Goal: Check status: Check status

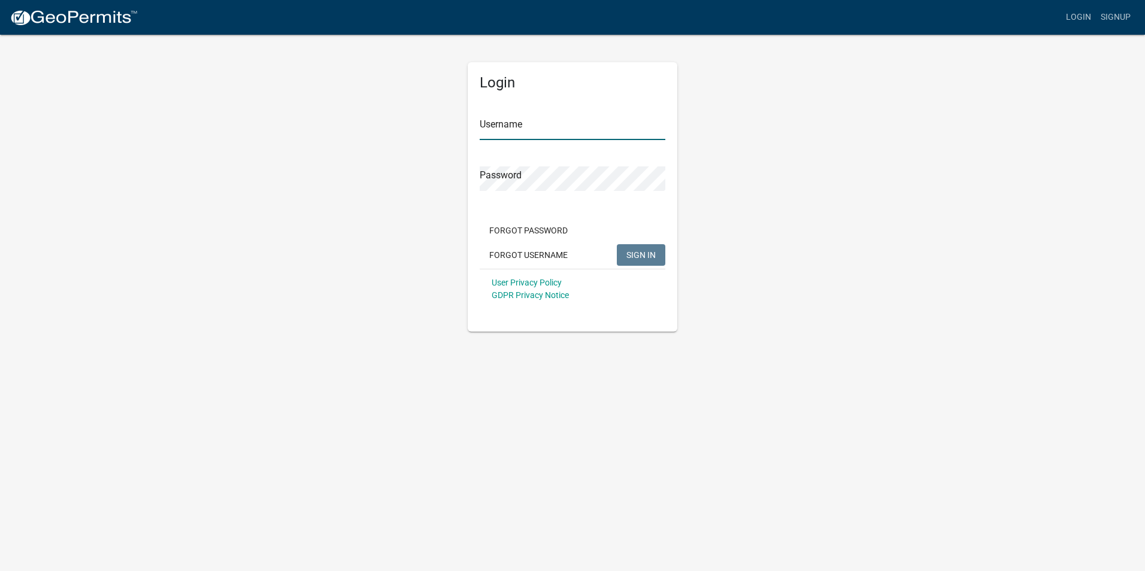
type input "[EMAIL_ADDRESS][DOMAIN_NAME]"
click at [644, 253] on span "SIGN IN" at bounding box center [640, 255] width 29 height 10
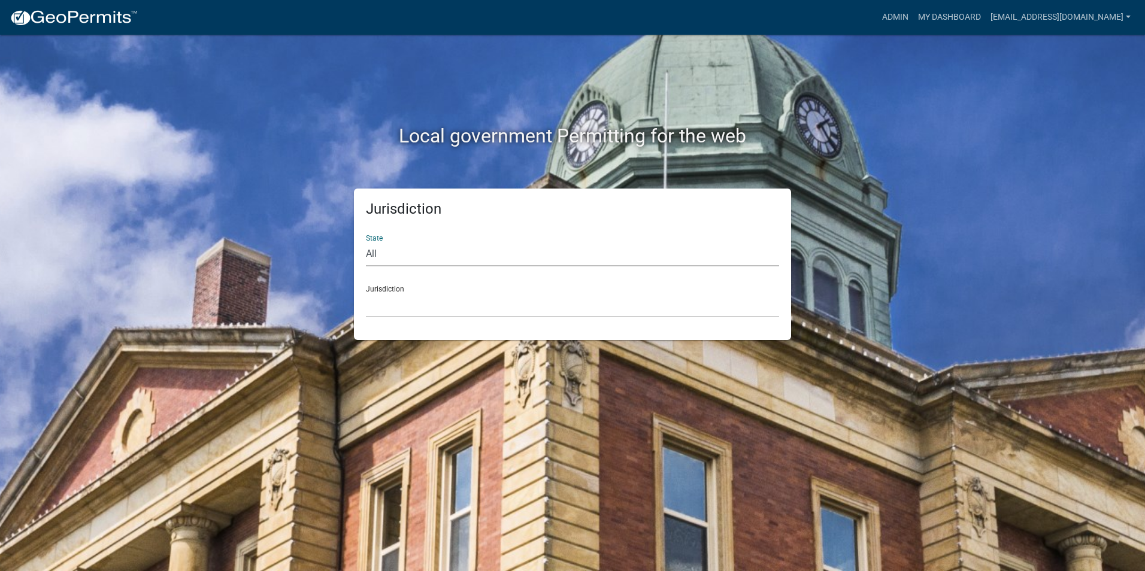
click at [397, 257] on select "All Colorado Georgia Indiana Iowa Kansas Minnesota Ohio South Carolina Wisconsin" at bounding box center [572, 254] width 413 height 25
select select "Iowa"
click at [366, 242] on select "All Colorado Georgia Indiana Iowa Kansas Minnesota Ohio South Carolina Wisconsin" at bounding box center [572, 254] width 413 height 25
click at [386, 305] on select "Boone County, Iowa Butler County, Iowa Cerro Gordo County, Iowa City of Harlan,…" at bounding box center [572, 305] width 413 height 25
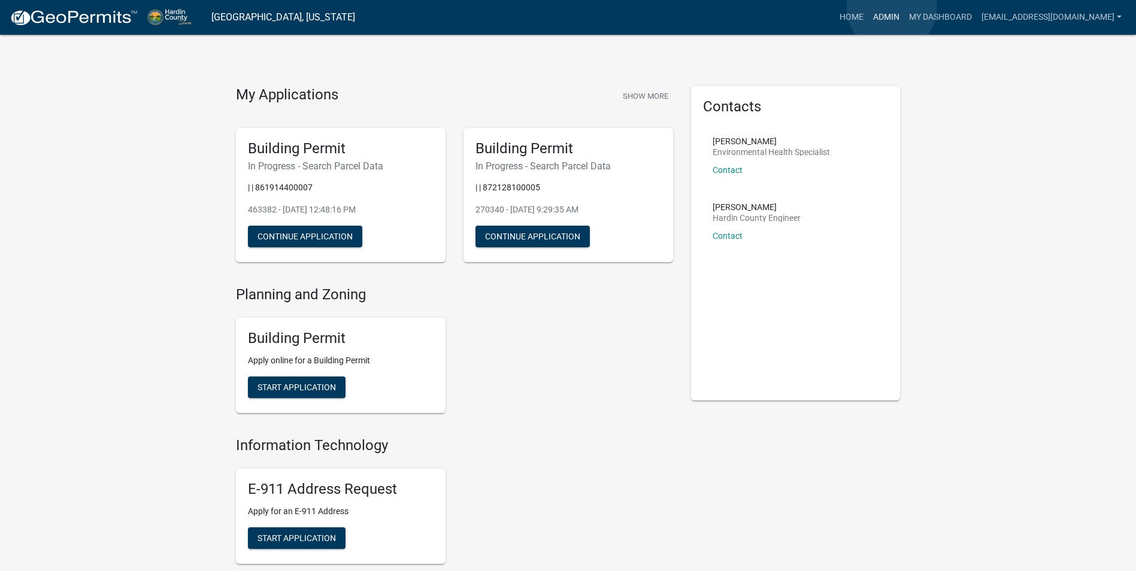
click at [892, 8] on link "Admin" at bounding box center [886, 17] width 36 height 23
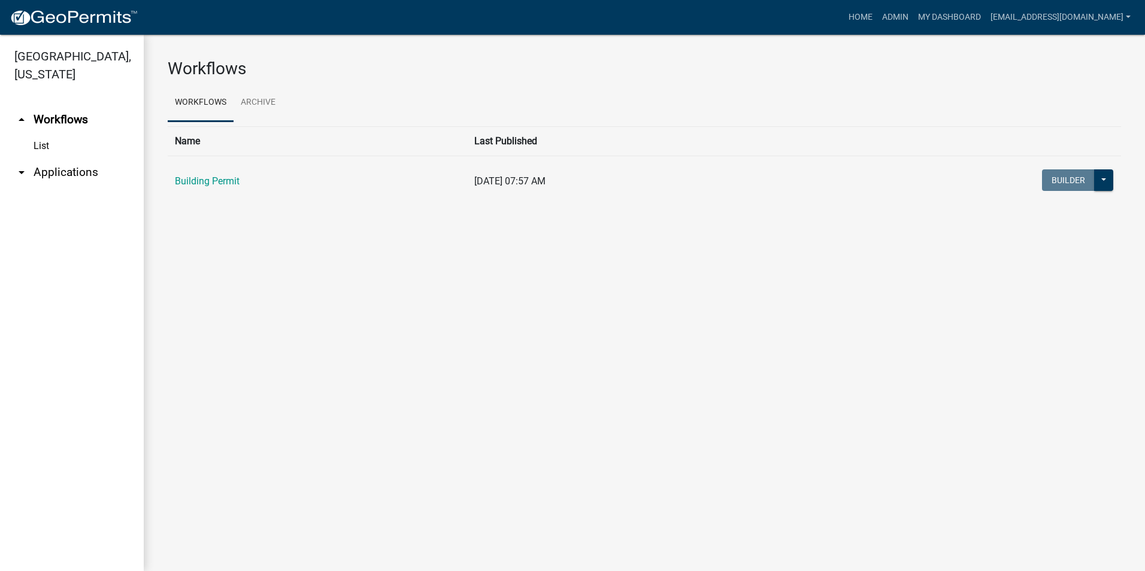
click at [20, 165] on icon "arrow_drop_down" at bounding box center [21, 172] width 14 height 14
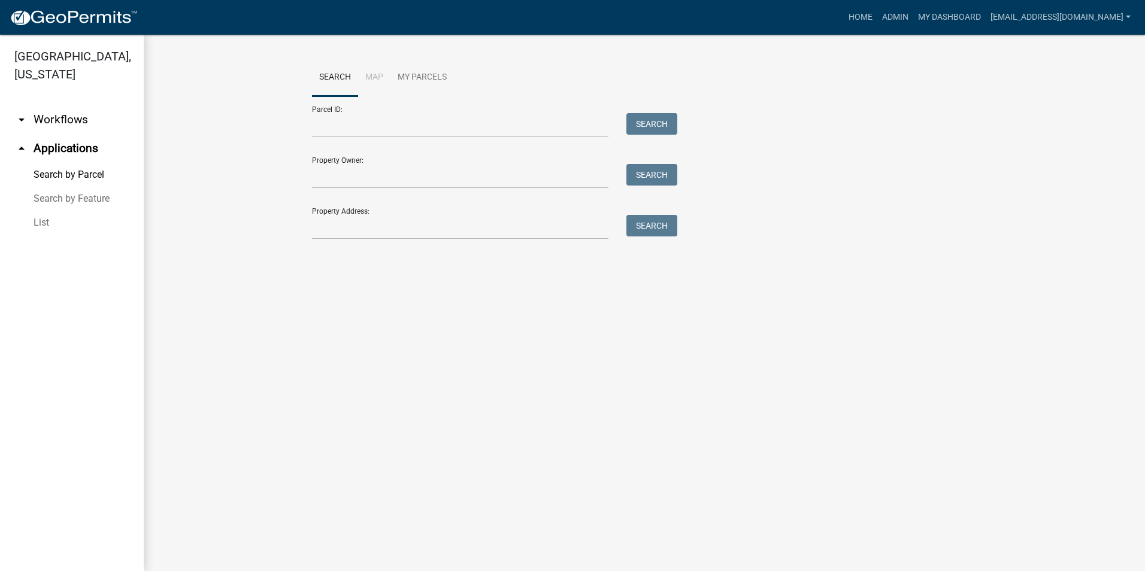
click at [37, 211] on link "List" at bounding box center [72, 223] width 144 height 24
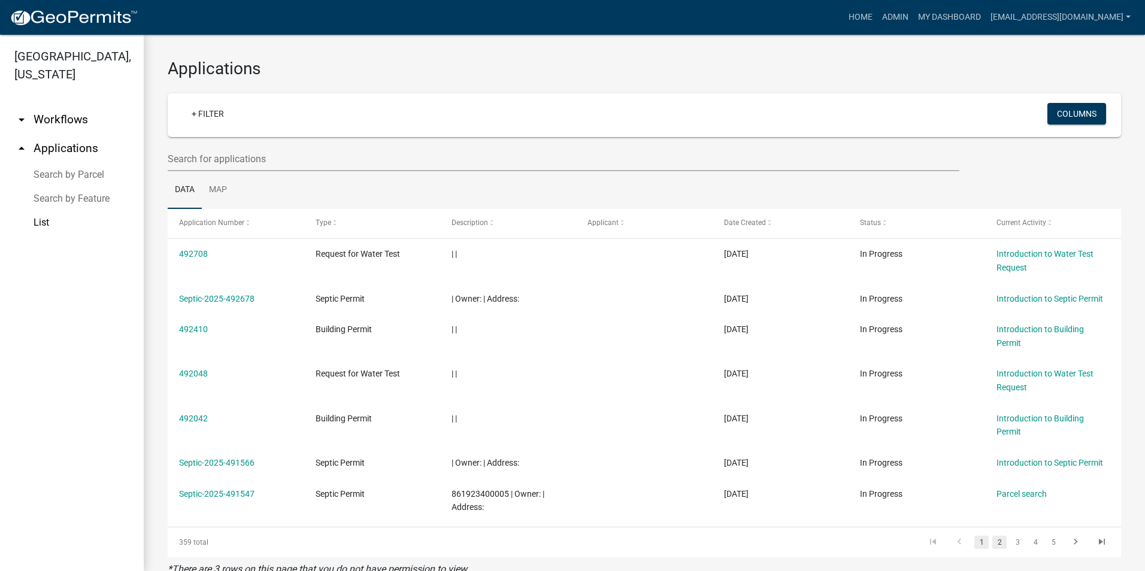
click at [992, 544] on link "2" at bounding box center [999, 542] width 14 height 13
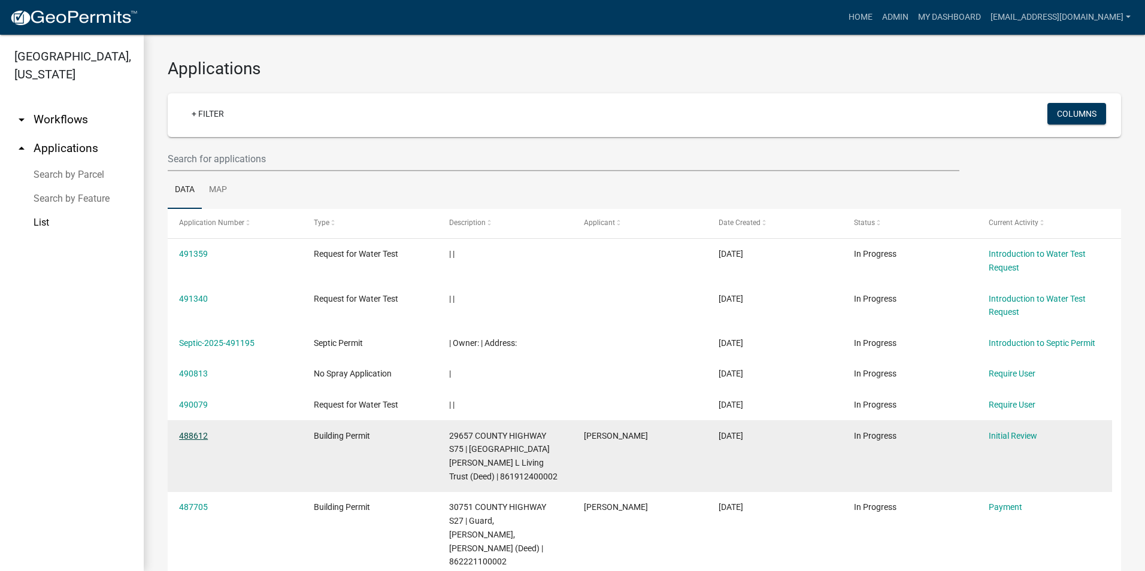
click at [187, 432] on link "488612" at bounding box center [193, 436] width 29 height 10
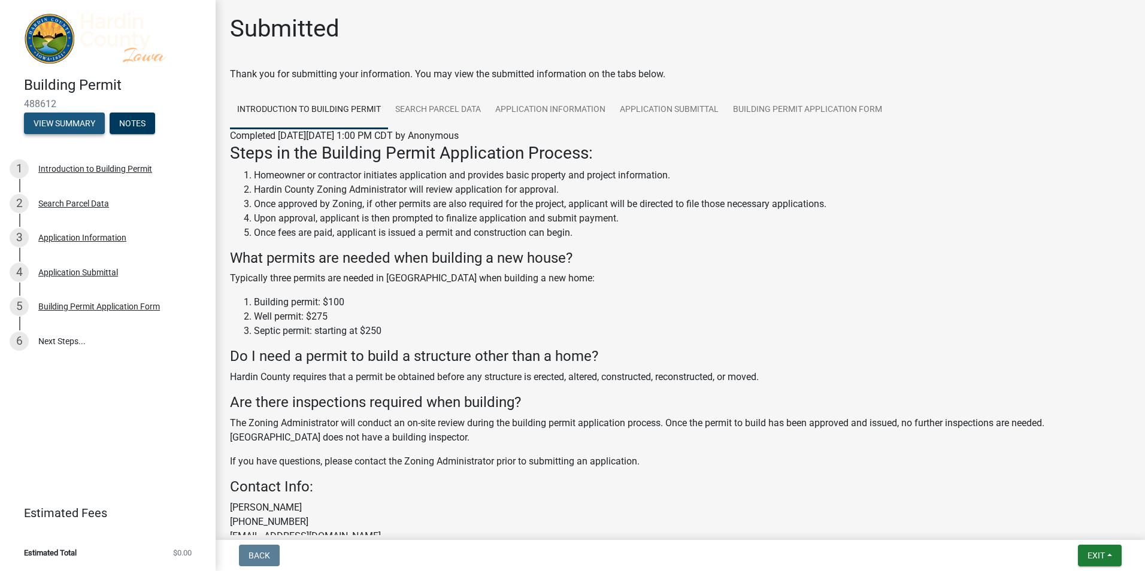
click at [54, 120] on button "View Summary" at bounding box center [64, 124] width 81 height 22
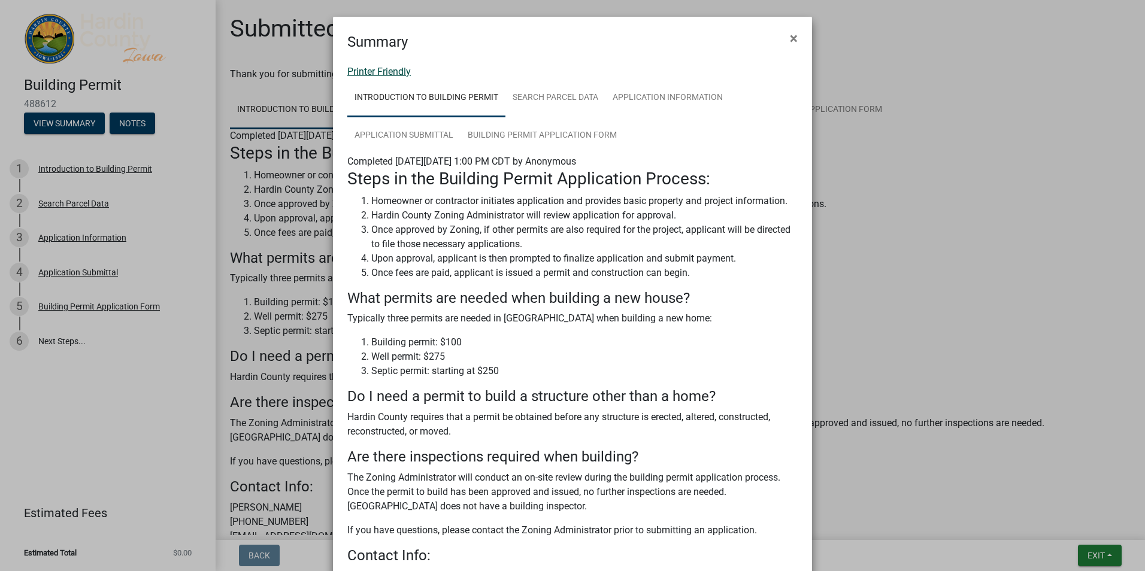
click at [381, 72] on link "Printer Friendly" at bounding box center [378, 71] width 63 height 11
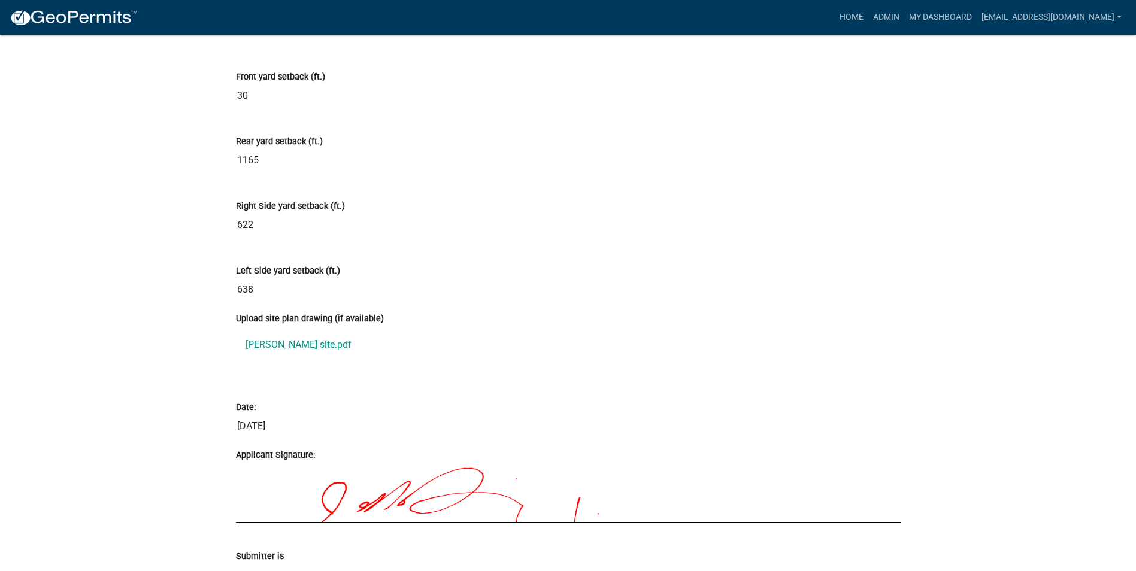
scroll to position [4491, 0]
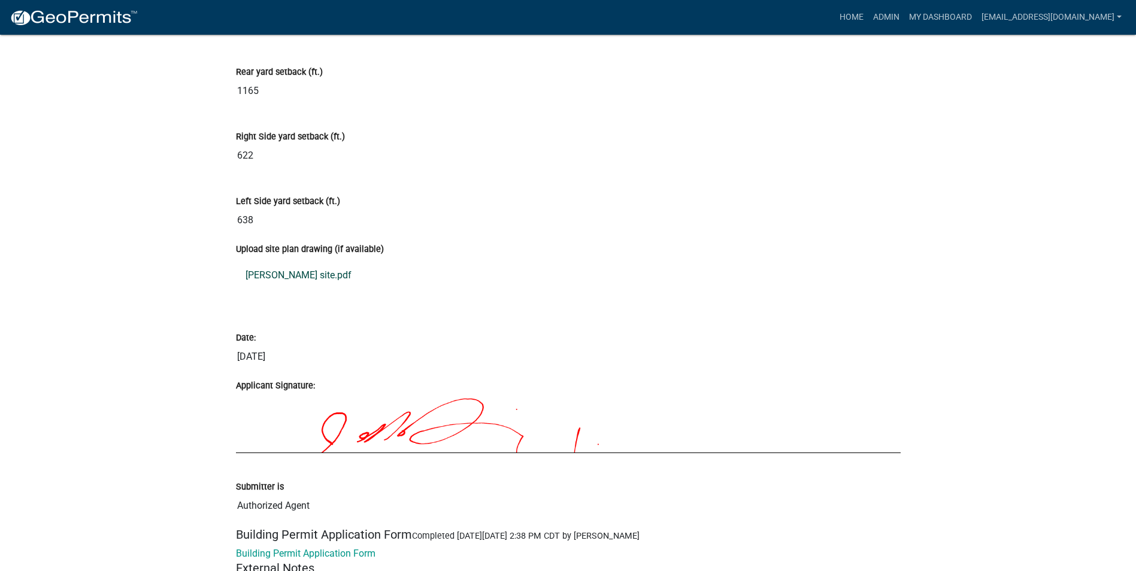
click at [295, 261] on link "[PERSON_NAME] site.pdf" at bounding box center [568, 275] width 665 height 29
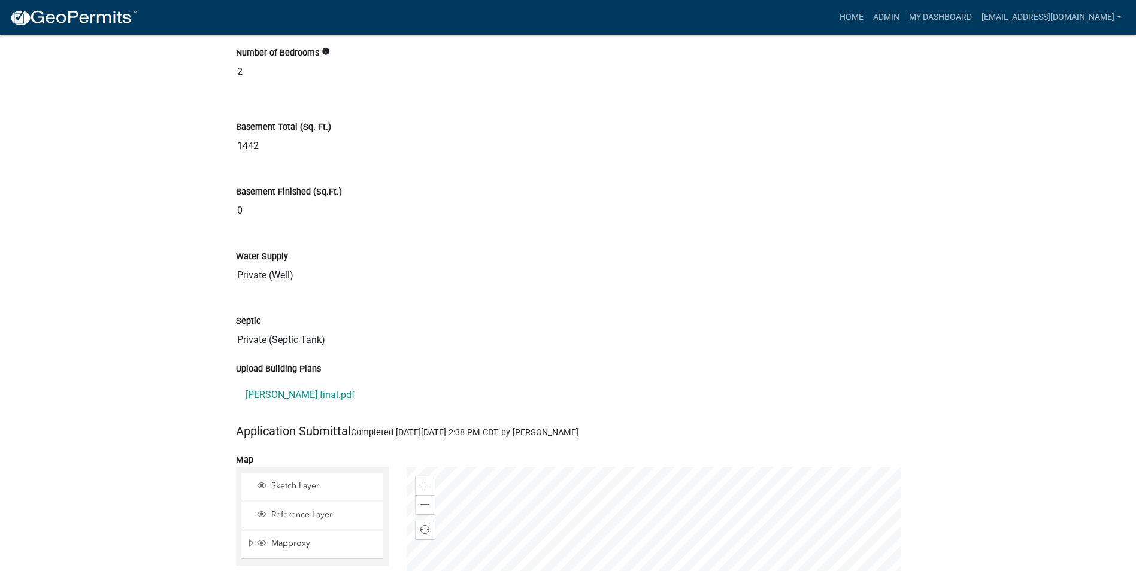
scroll to position [3693, 0]
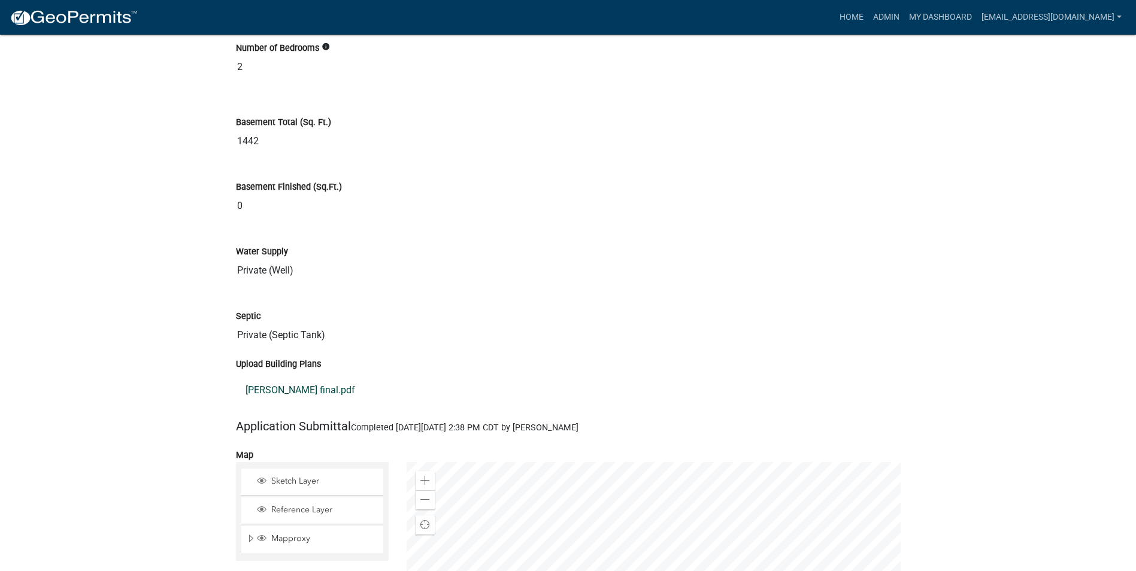
click at [304, 376] on link "[PERSON_NAME] final.pdf" at bounding box center [568, 390] width 665 height 29
